Goal: Use online tool/utility: Use online tool/utility

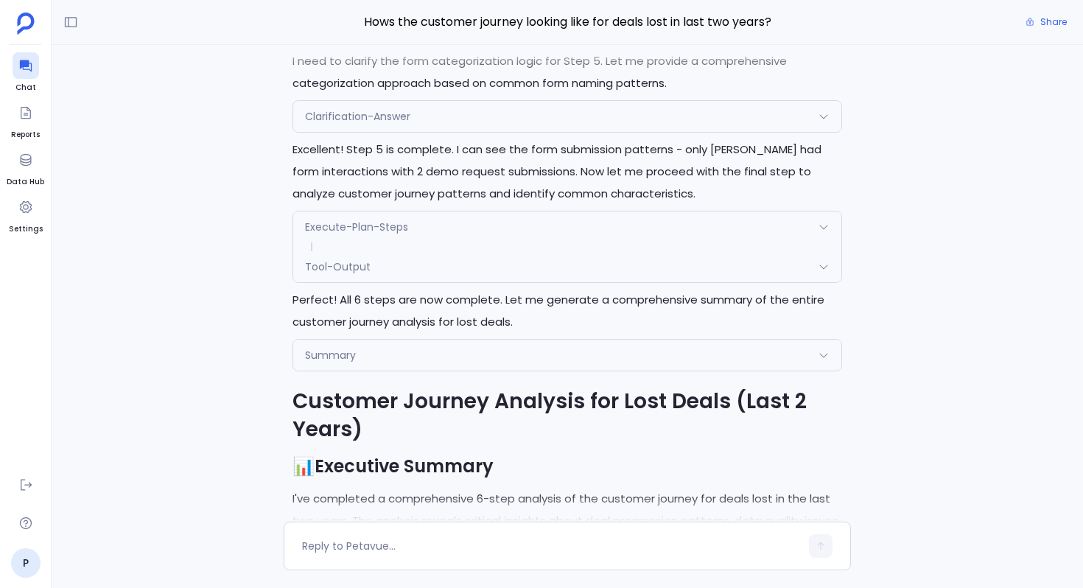
scroll to position [-1851, 0]
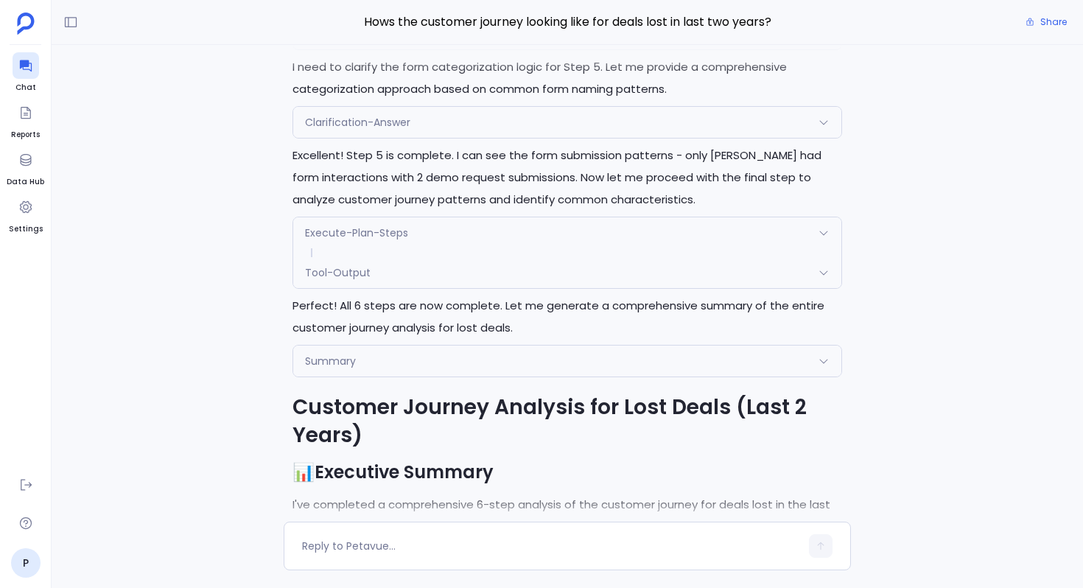
click at [411, 240] on div "Execute-Plan-Steps" at bounding box center [567, 232] width 548 height 31
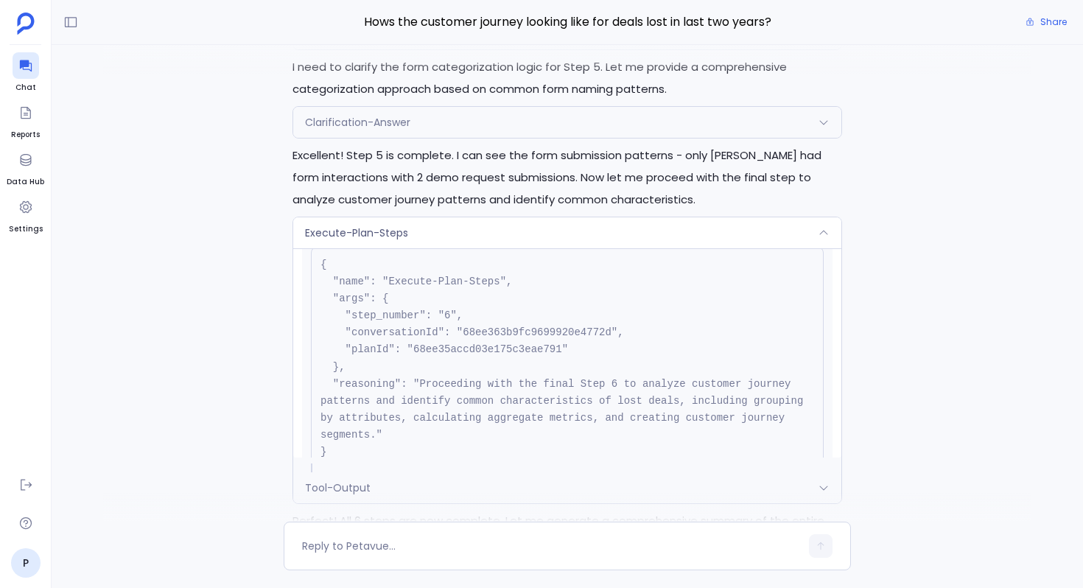
scroll to position [92, 0]
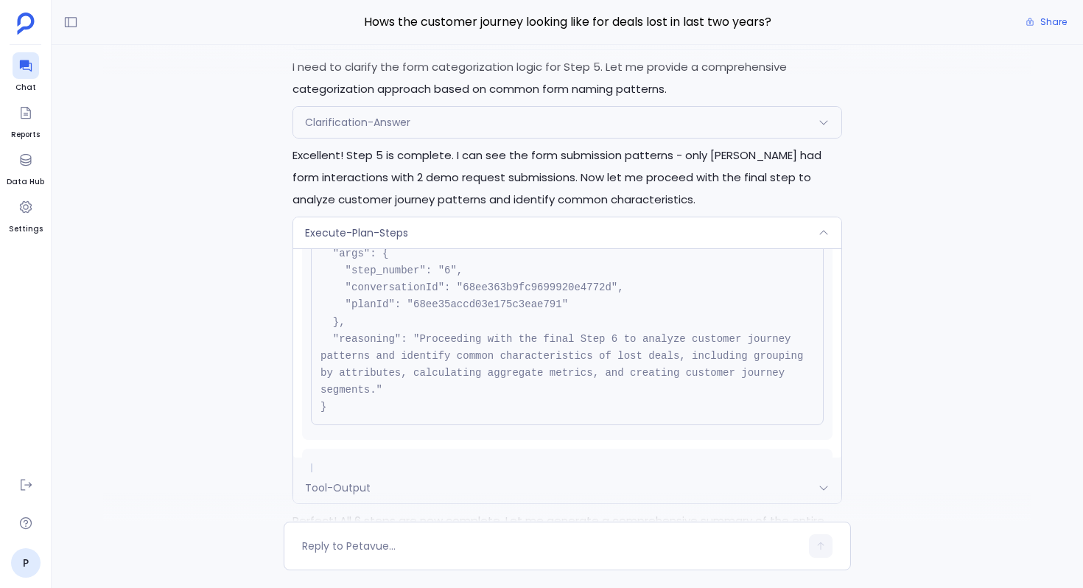
click at [504, 304] on pre "{ "name": "Execute-Plan-Steps", "args": { "step_number": "6", "conversationId":…" at bounding box center [567, 313] width 513 height 223
copy pre "68ee35accd03e175c3eae791"
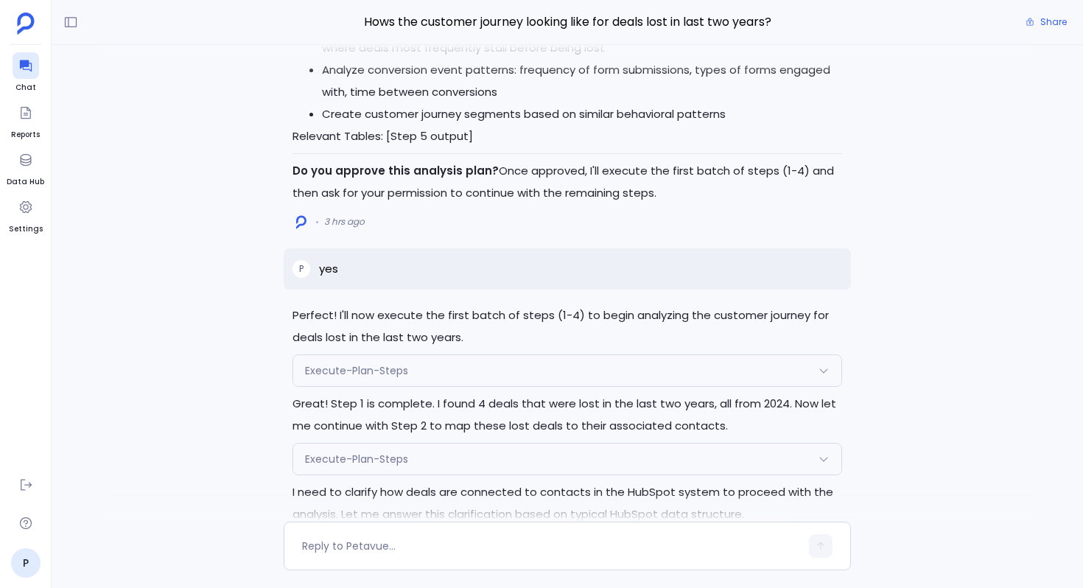
scroll to position [-3553, 0]
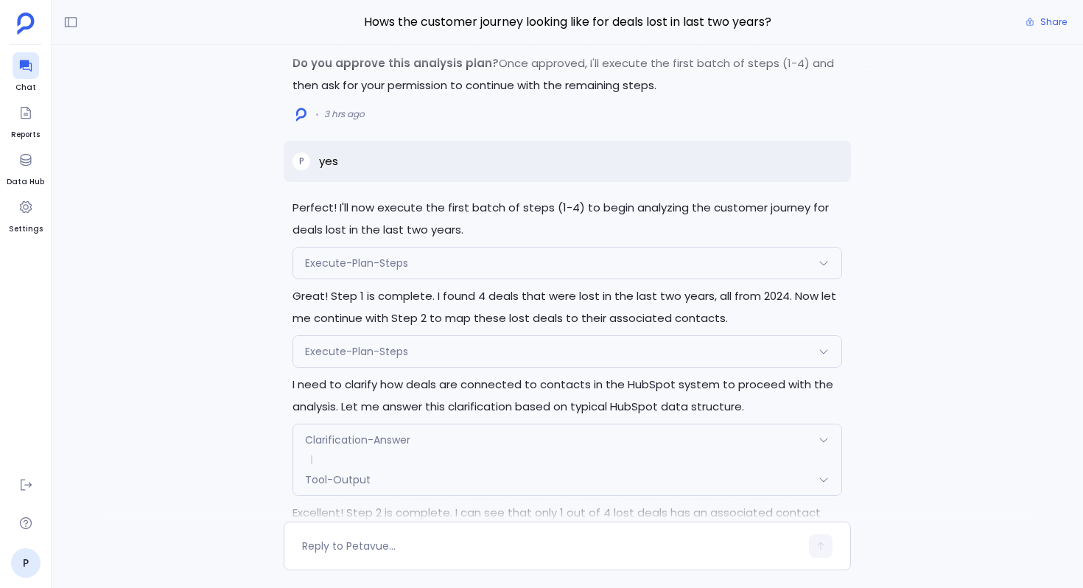
click at [499, 263] on div "Execute-Plan-Steps" at bounding box center [567, 263] width 548 height 31
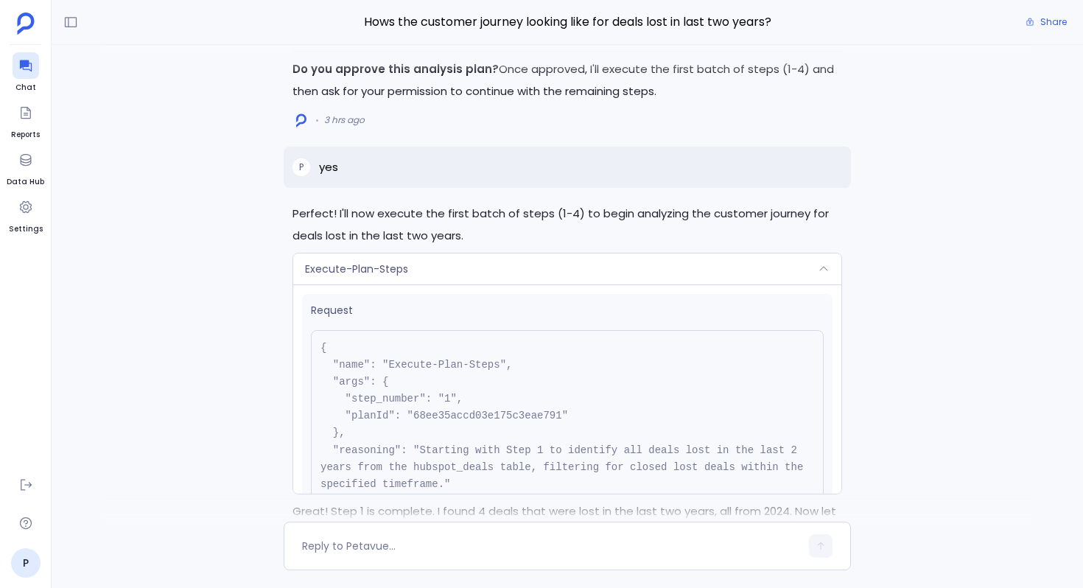
scroll to position [-3547, 0]
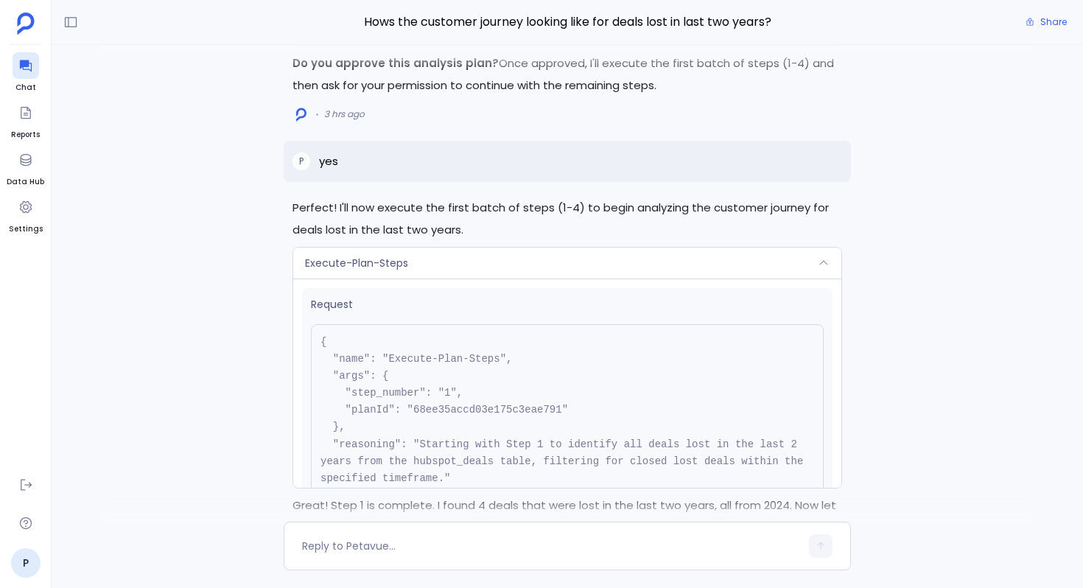
click at [477, 407] on pre "{ "name": "Execute-Plan-Steps", "args": { "step_number": "1", "planId": "68ee35…" at bounding box center [567, 418] width 513 height 189
copy pre "68ee35accd03e175c3eae791"
click at [450, 248] on div "Execute-Plan-Steps" at bounding box center [567, 263] width 548 height 31
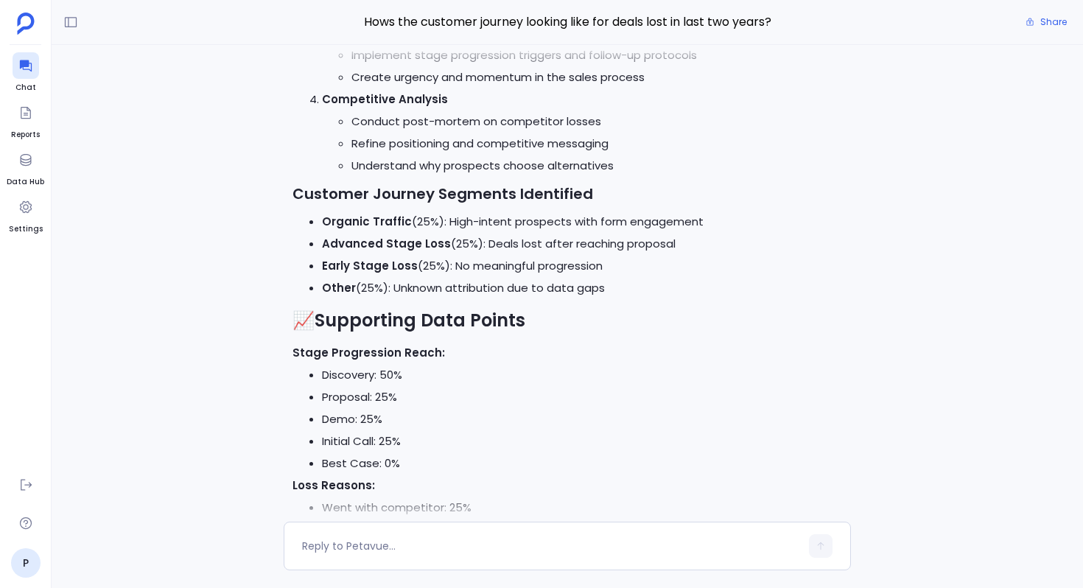
scroll to position [0, 0]
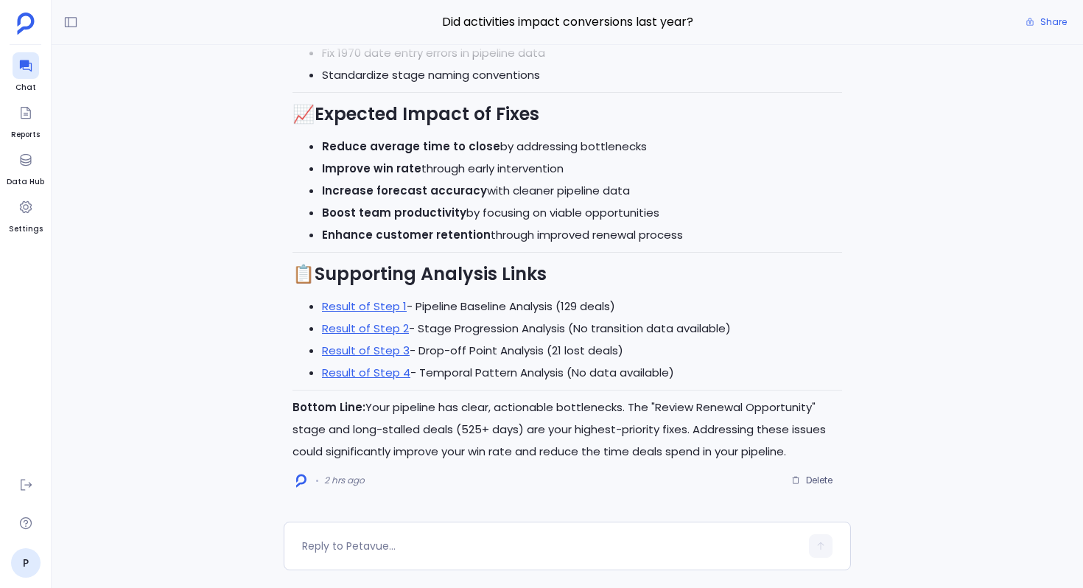
scroll to position [167, 0]
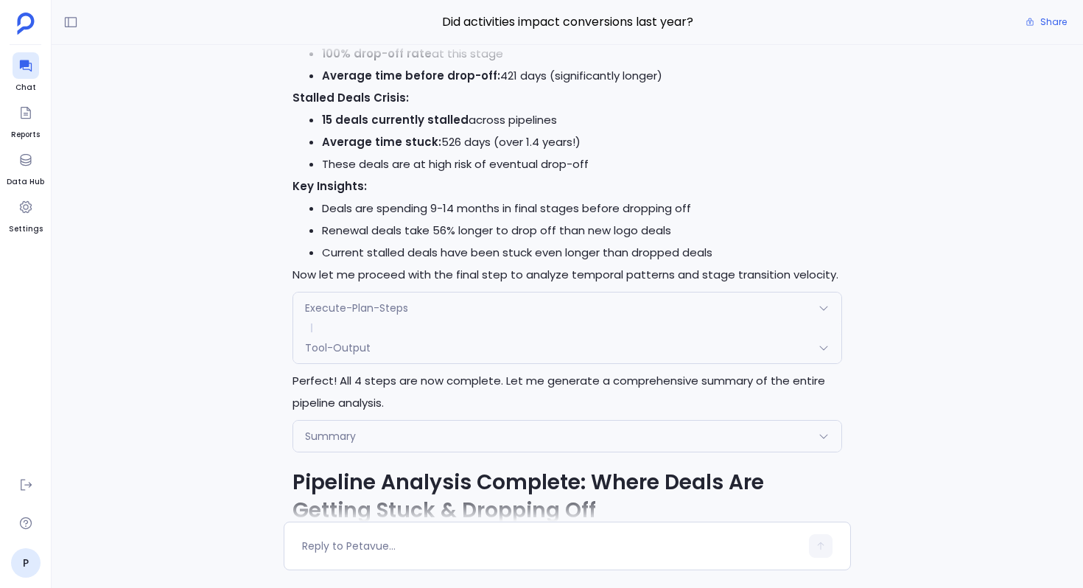
click at [399, 315] on div "Execute-Plan-Steps" at bounding box center [567, 308] width 548 height 31
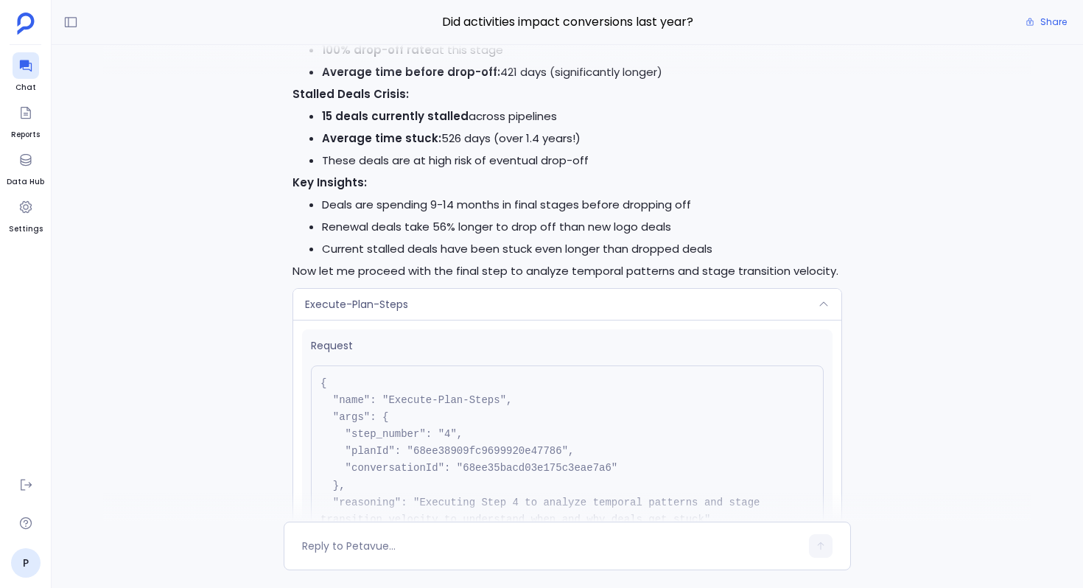
scroll to position [-2340, 0]
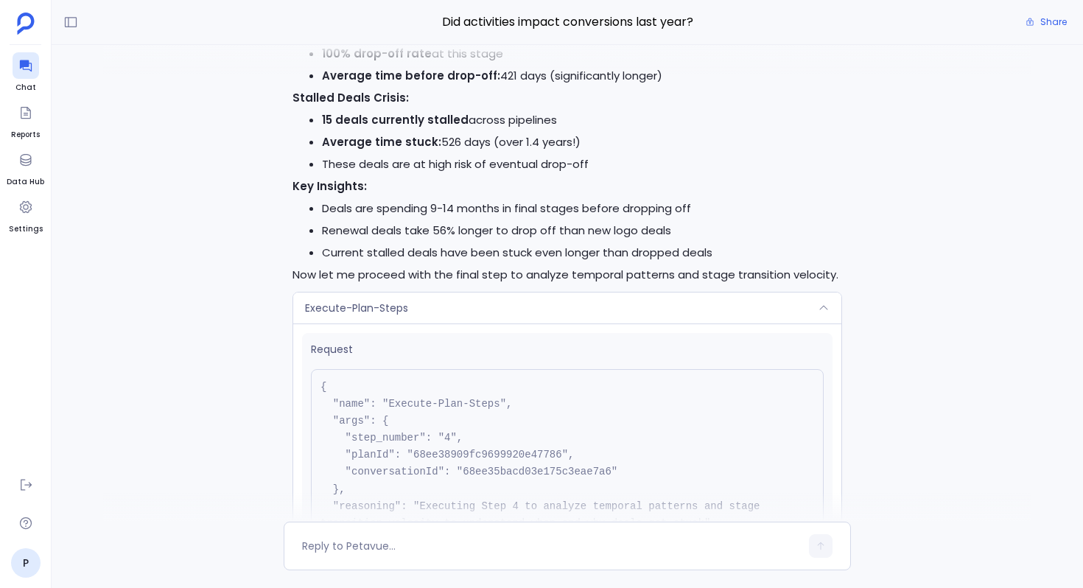
click at [516, 450] on pre "{ "name": "Execute-Plan-Steps", "args": { "step_number": "4", "planId": "68ee38…" at bounding box center [567, 463] width 513 height 189
copy pre "68ee38909fc9699920e47786"
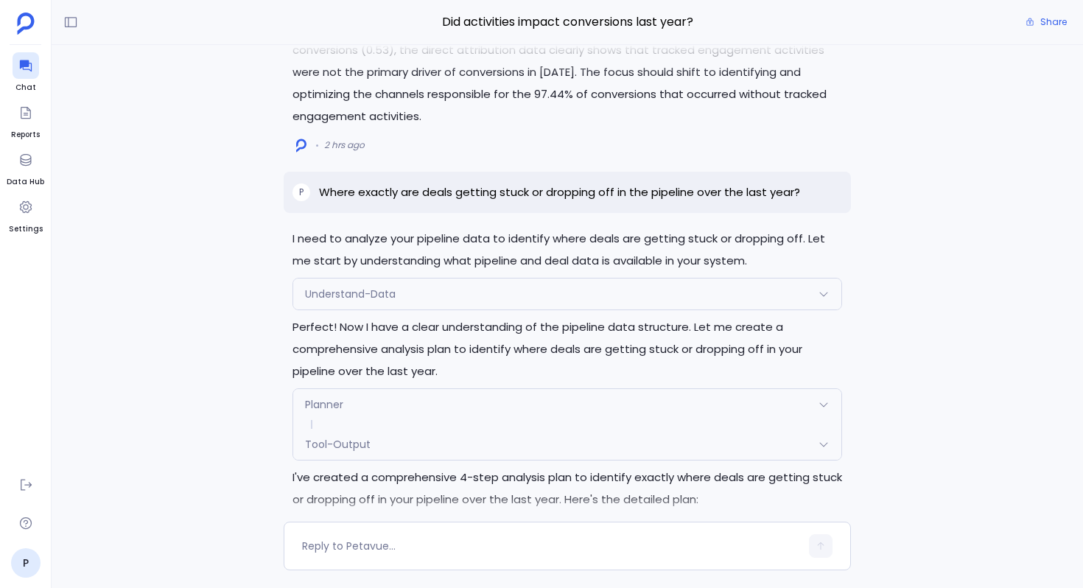
scroll to position [-5906, 0]
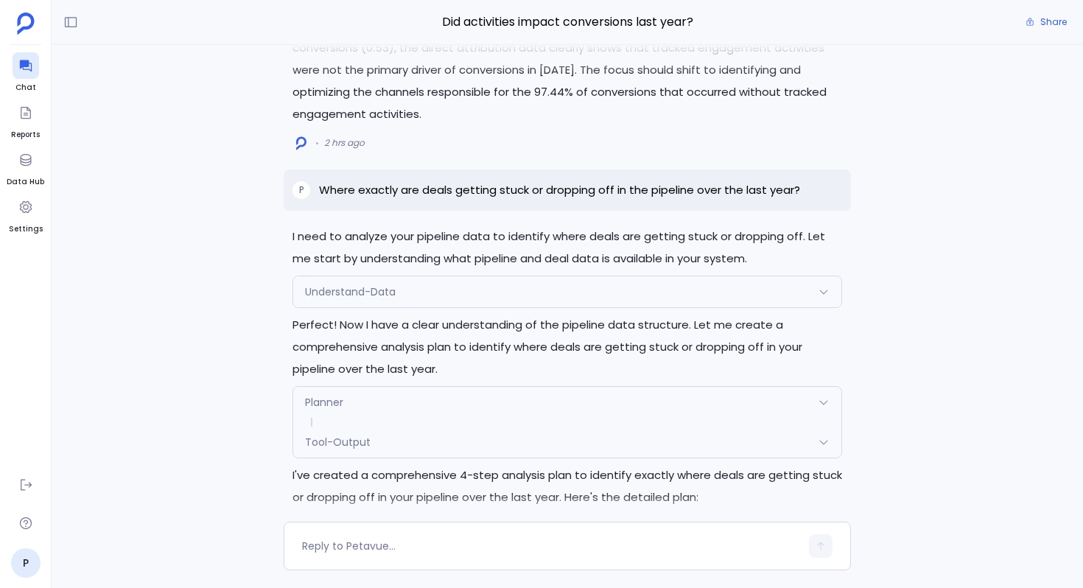
click at [439, 387] on div "Planner" at bounding box center [567, 402] width 548 height 31
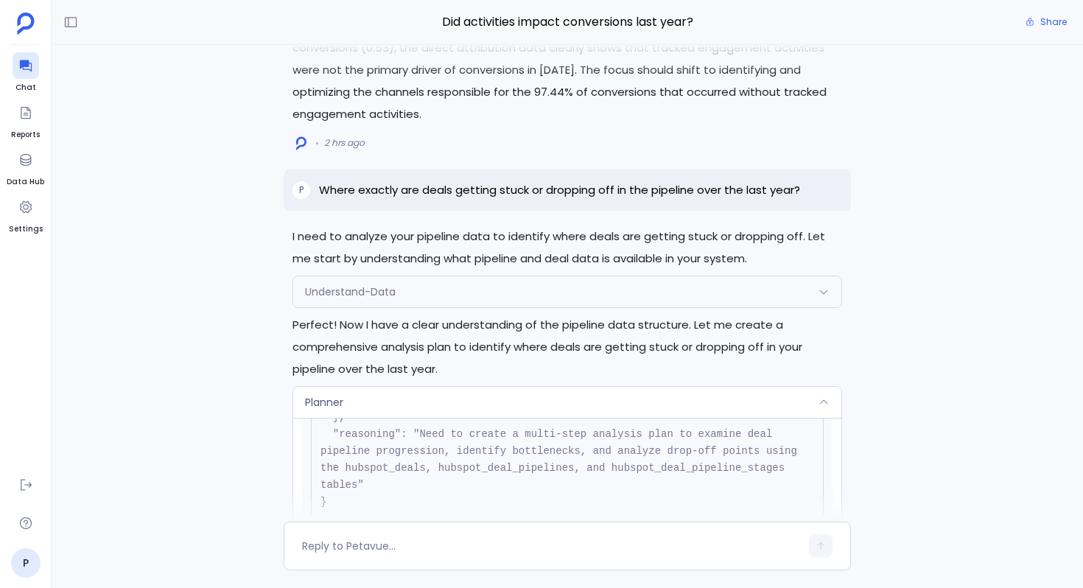
click at [439, 387] on div "Planner" at bounding box center [567, 402] width 548 height 31
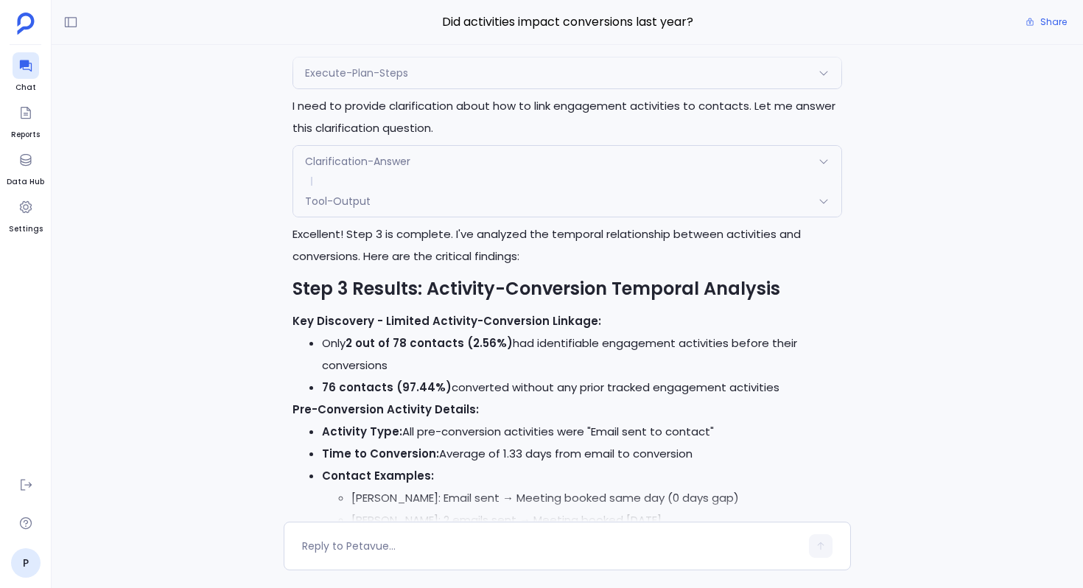
scroll to position [-8197, 0]
click at [433, 71] on div at bounding box center [567, 59] width 929 height 29
click at [397, 64] on div at bounding box center [567, 59] width 929 height 29
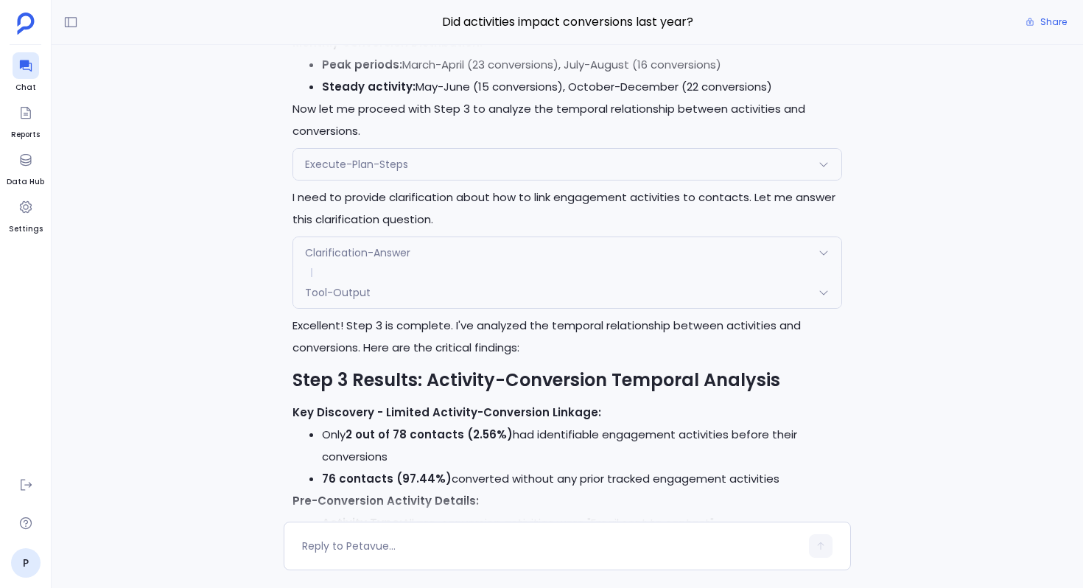
click at [413, 149] on div "Execute-Plan-Steps" at bounding box center [567, 164] width 548 height 31
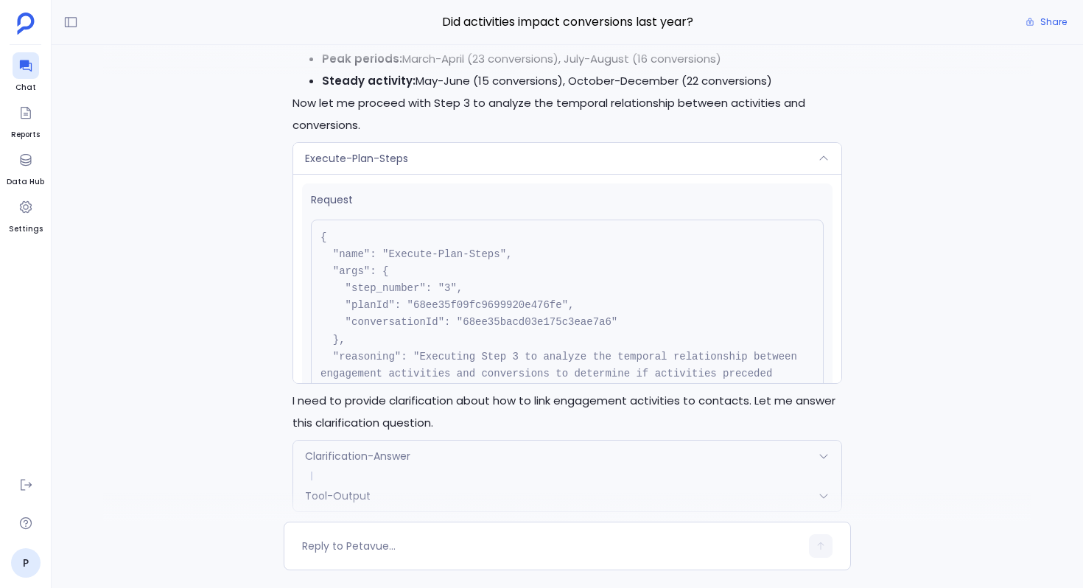
scroll to position [-8496, 0]
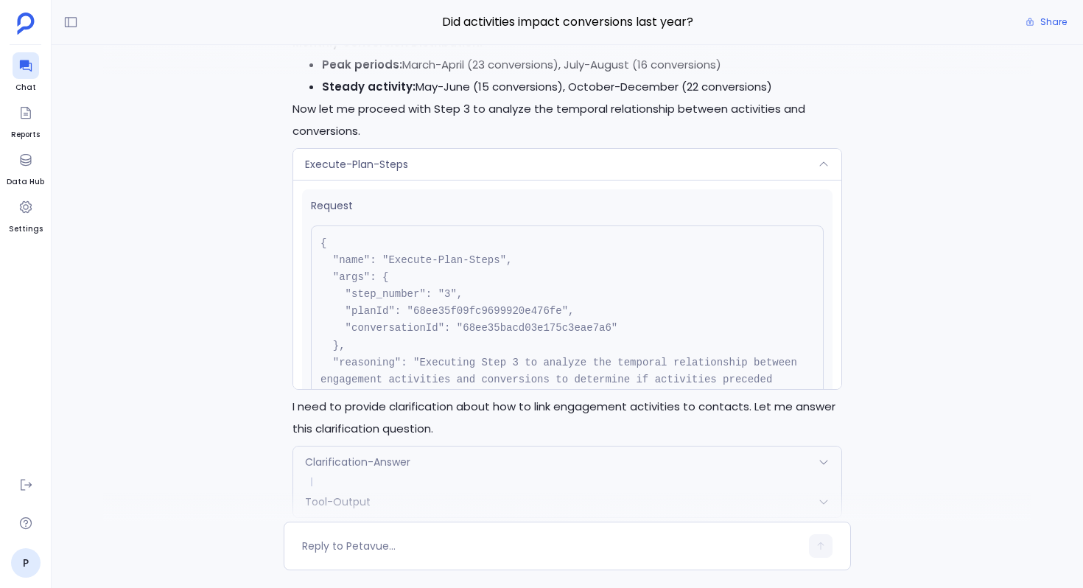
click at [493, 303] on pre "{ "name": "Execute-Plan-Steps", "args": { "step_number": "3", "planId": "68ee35…" at bounding box center [567, 329] width 513 height 206
copy pre "68ee35f09fc9699920e476fe"
